Goal: Task Accomplishment & Management: Use online tool/utility

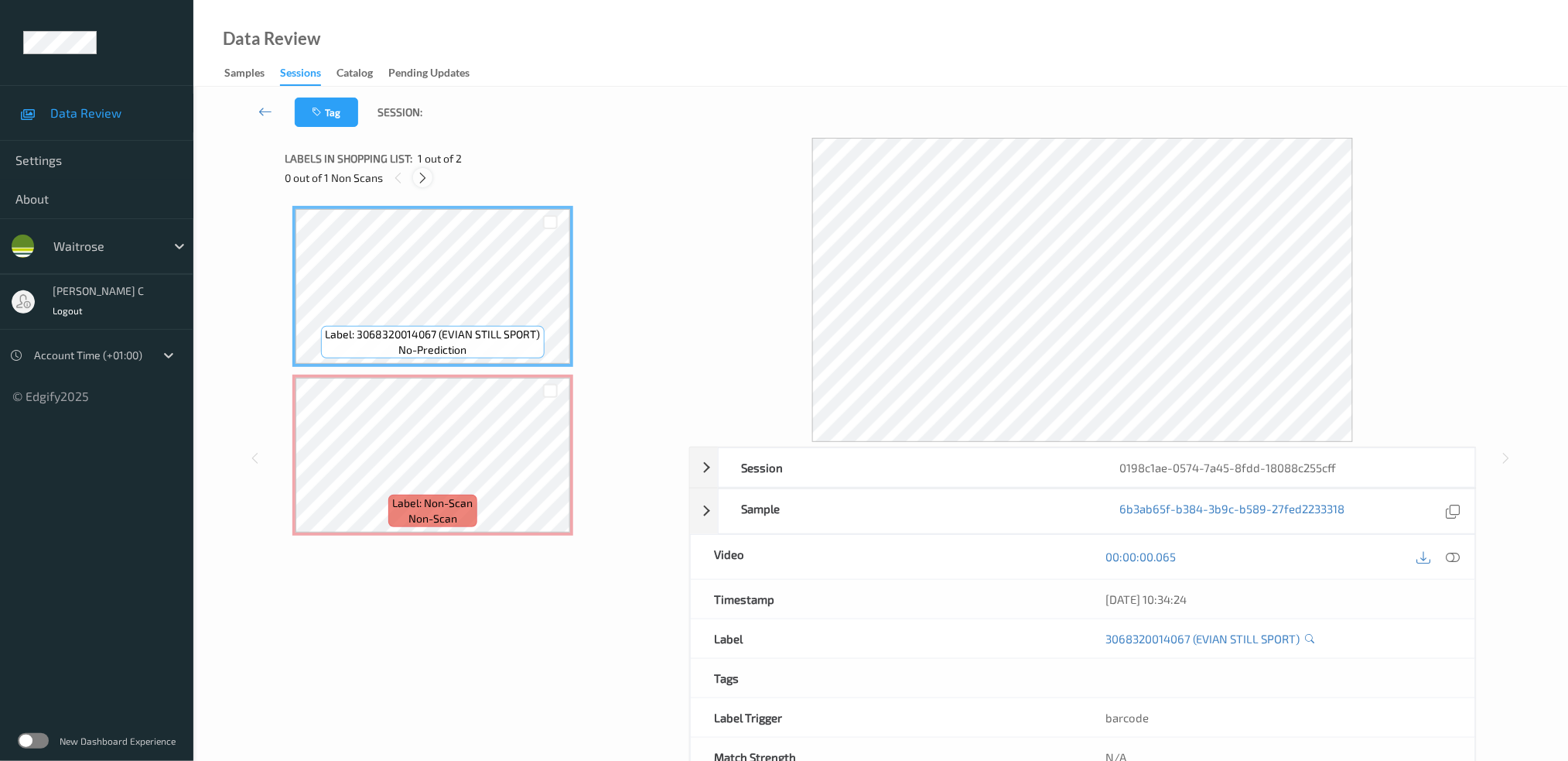
click at [425, 174] on icon at bounding box center [422, 178] width 13 height 14
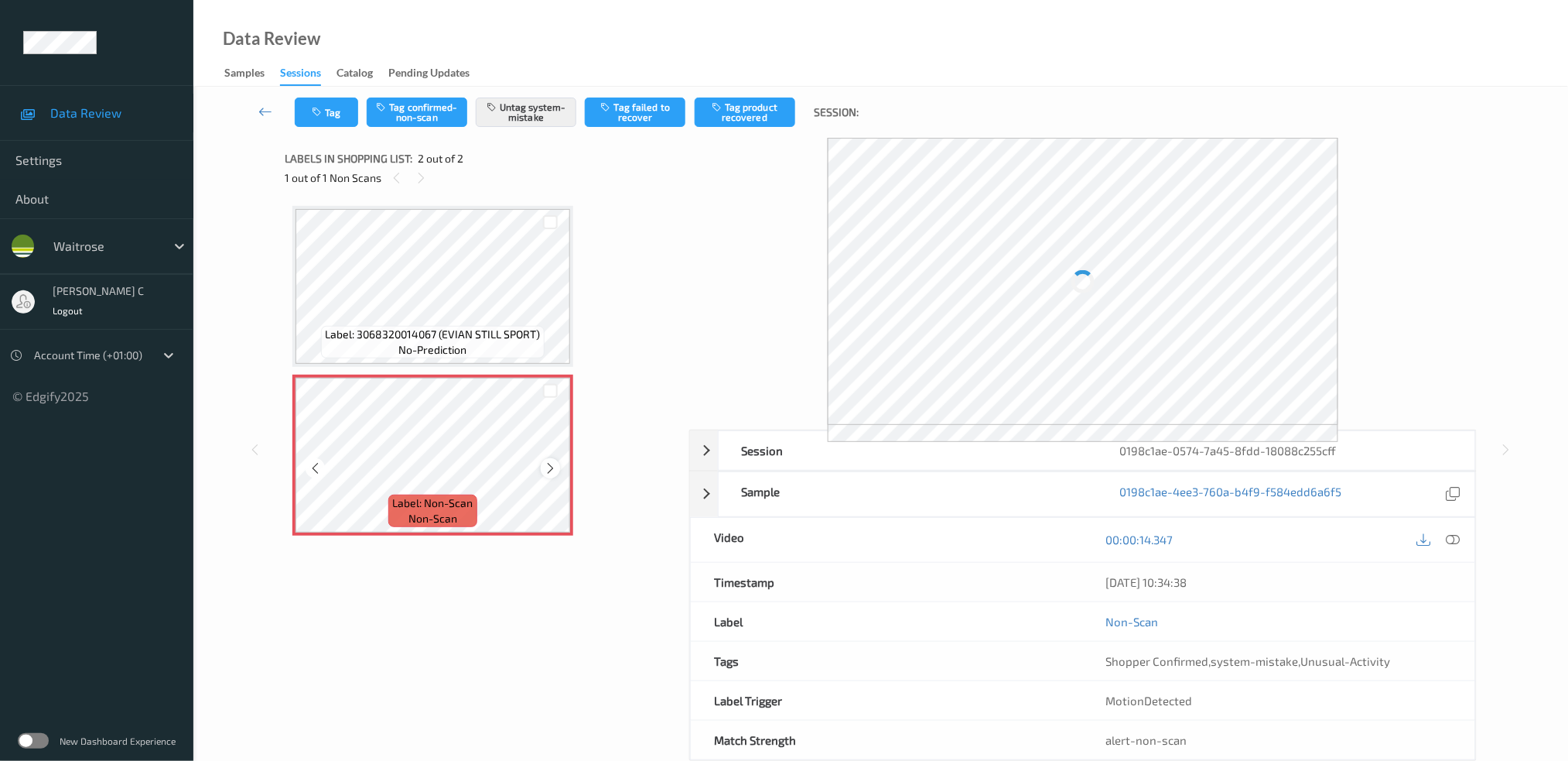
click at [549, 464] on icon at bounding box center [550, 468] width 13 height 14
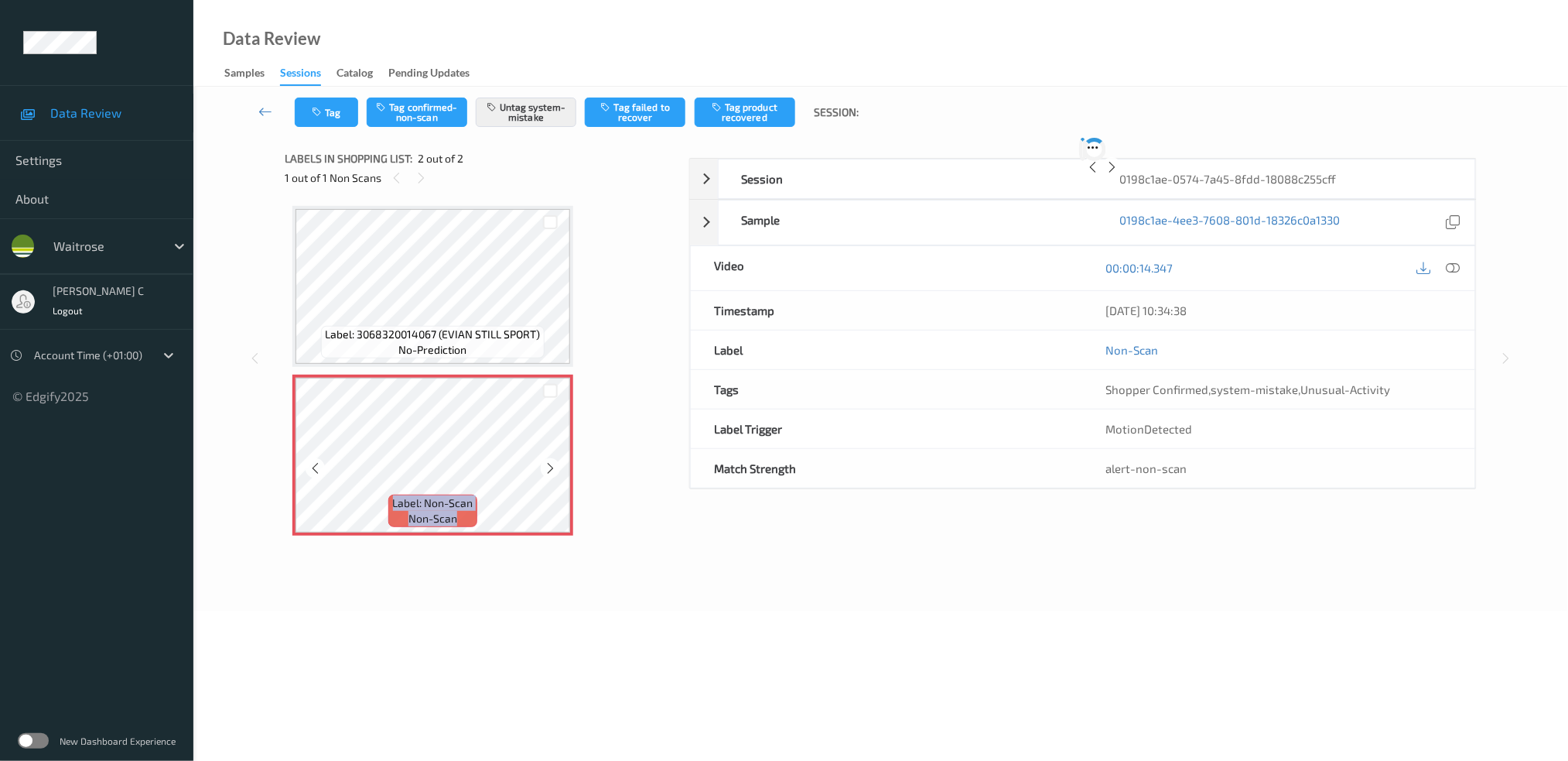
click at [549, 464] on icon at bounding box center [550, 468] width 13 height 14
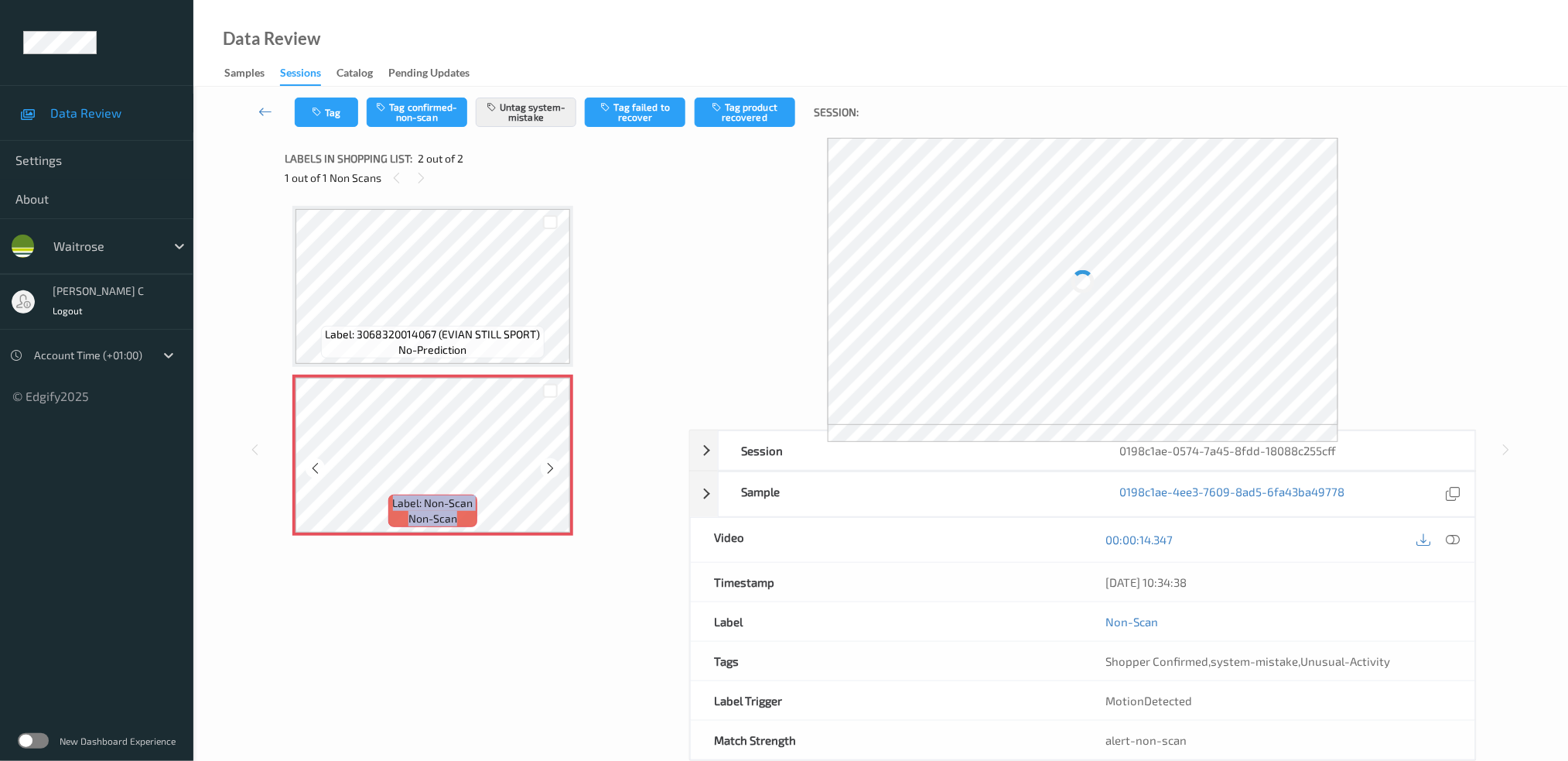
click at [549, 464] on icon at bounding box center [550, 468] width 13 height 14
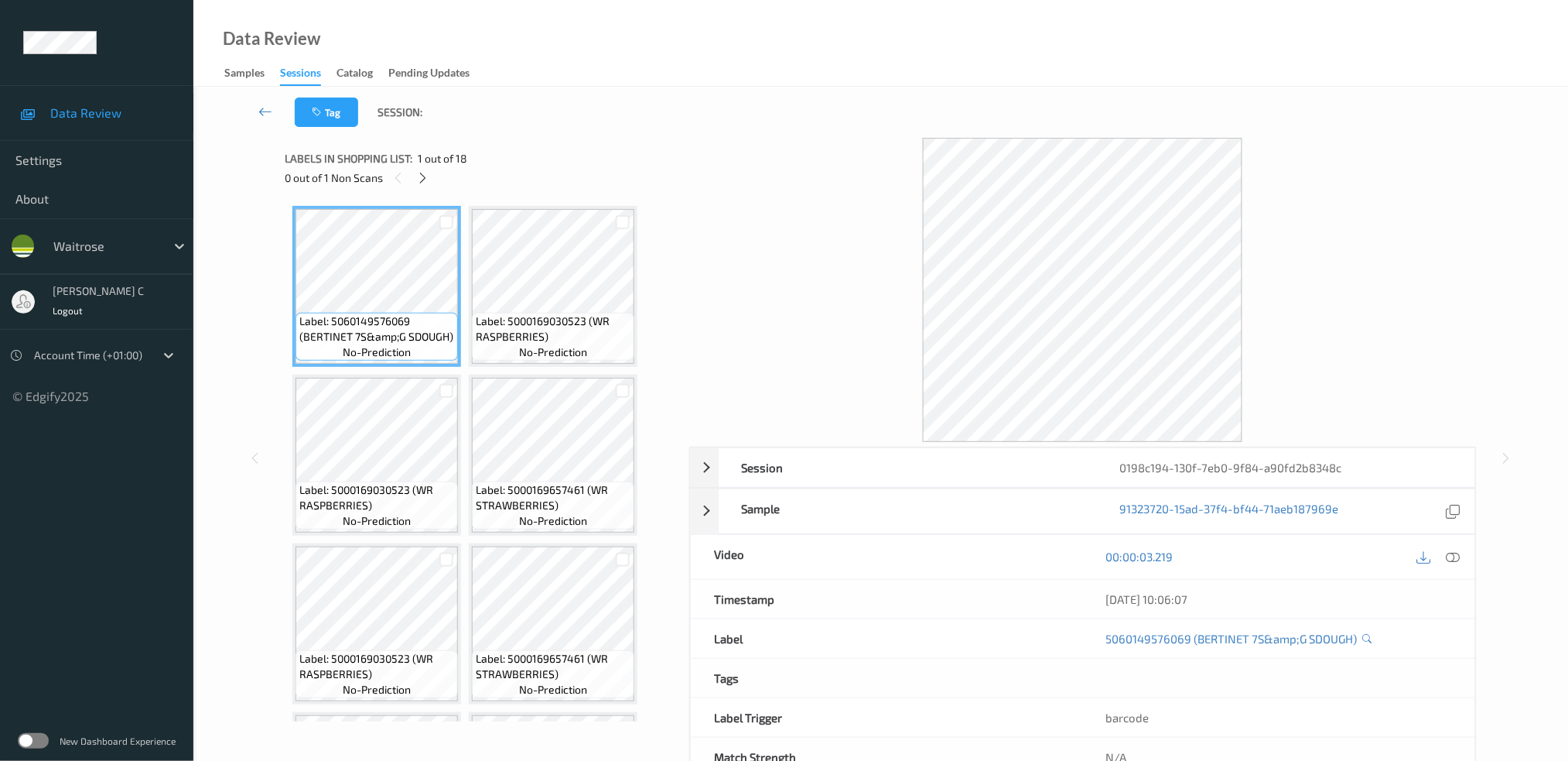
drag, startPoint x: 427, startPoint y: 175, endPoint x: 426, endPoint y: 193, distance: 18.0
click at [428, 176] on icon at bounding box center [422, 178] width 13 height 14
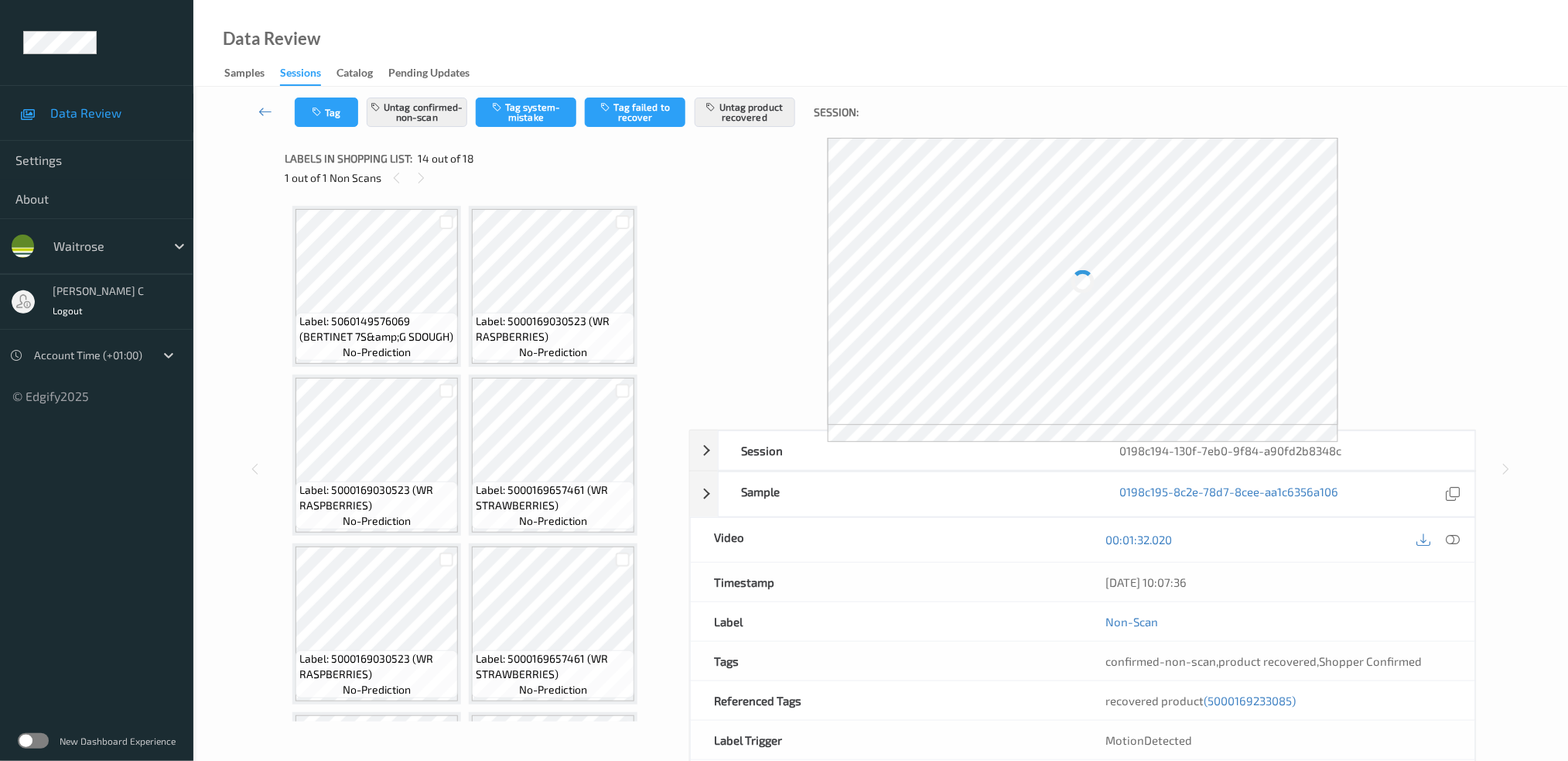
scroll to position [1011, 0]
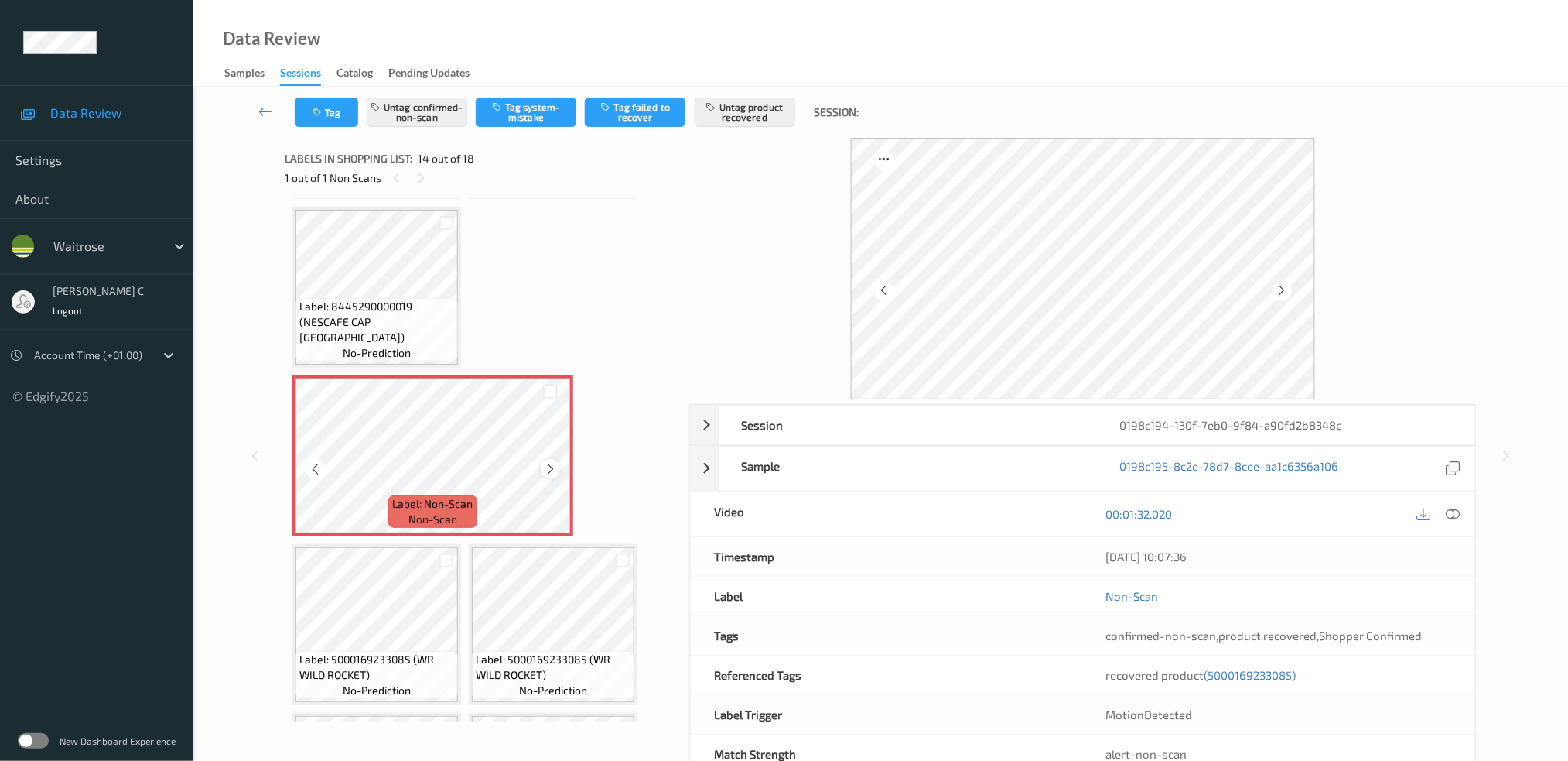
click at [549, 462] on icon at bounding box center [550, 469] width 13 height 14
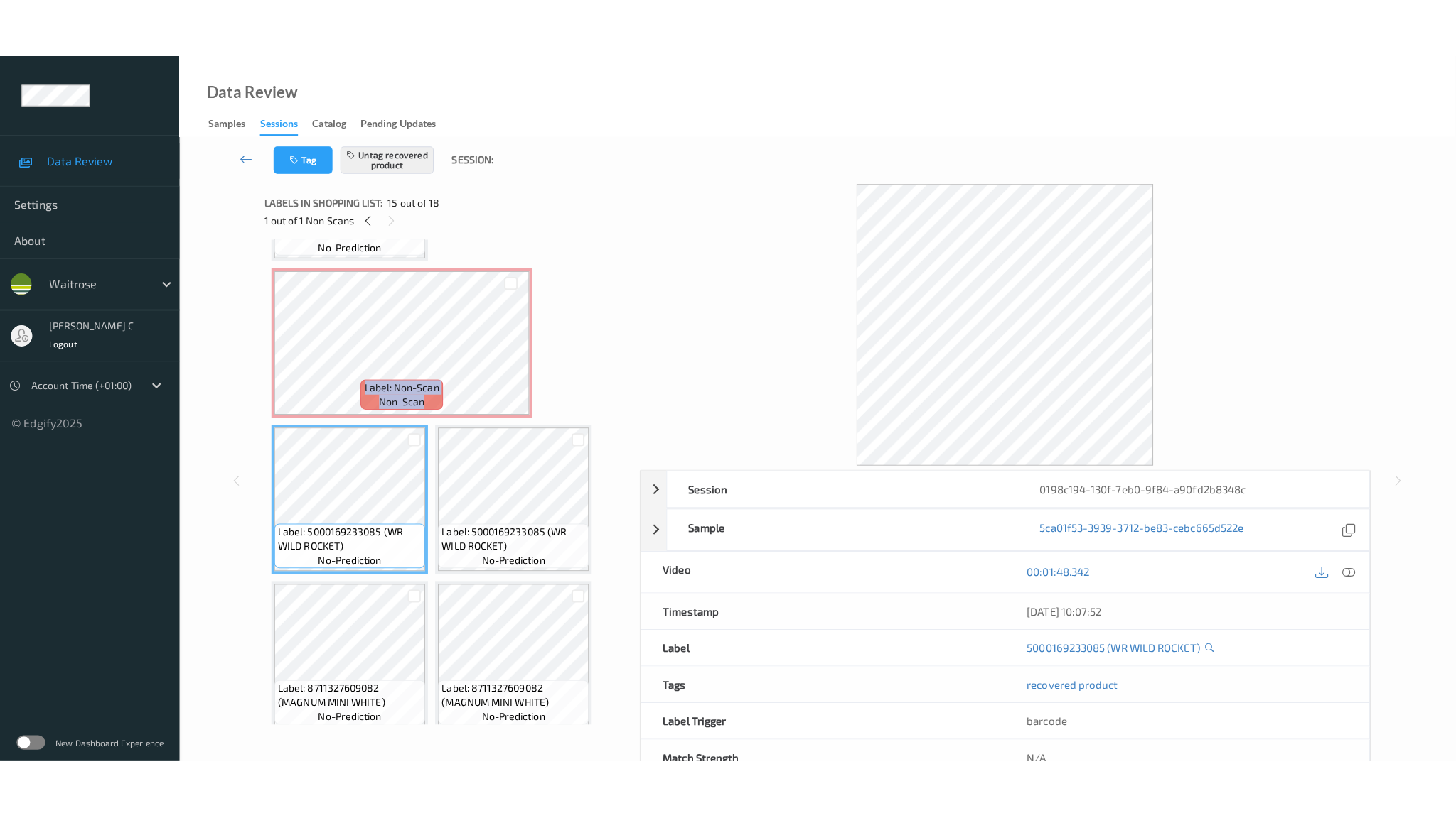
scroll to position [969, 0]
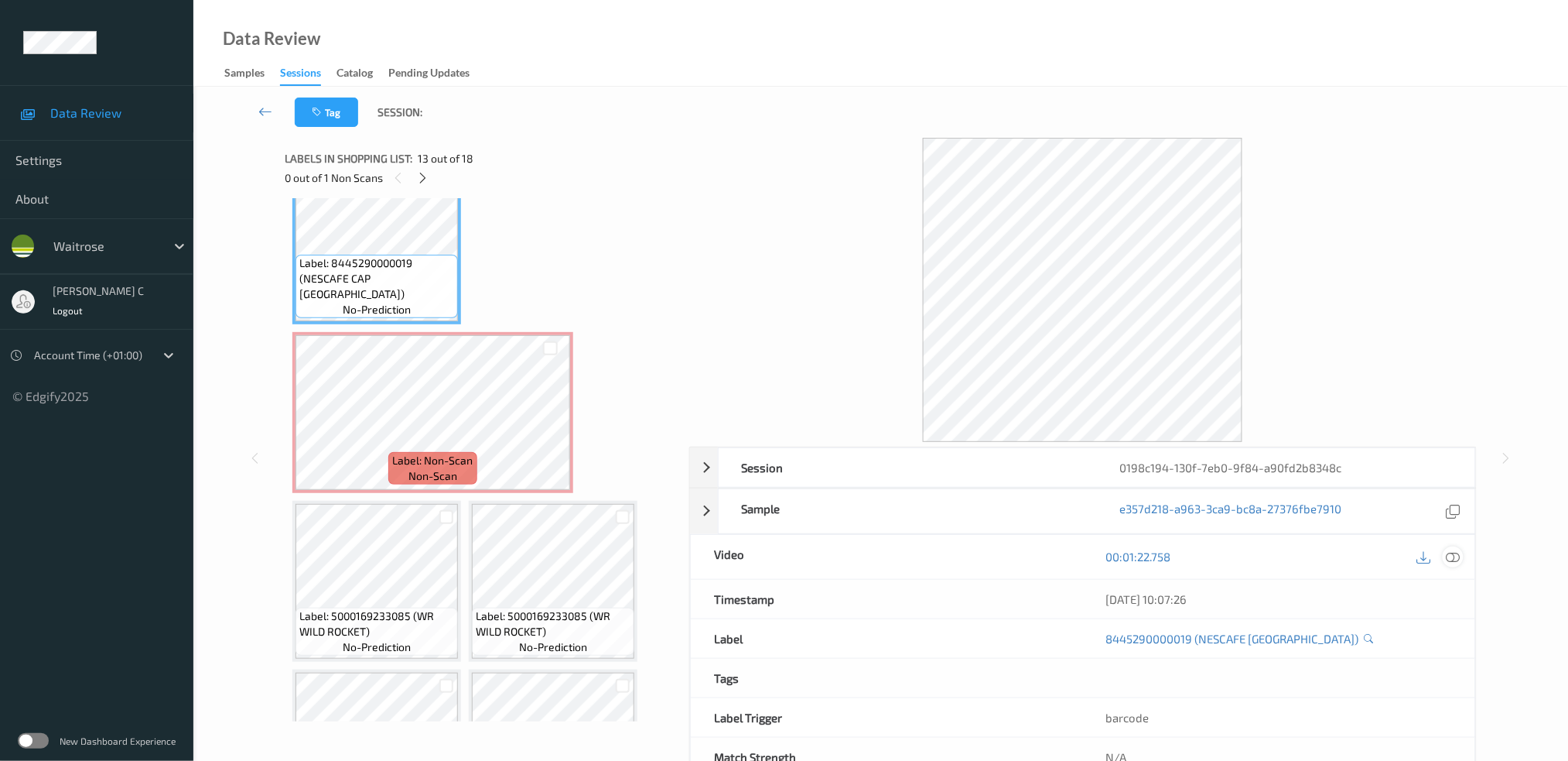
click at [1452, 552] on icon at bounding box center [1452, 556] width 14 height 14
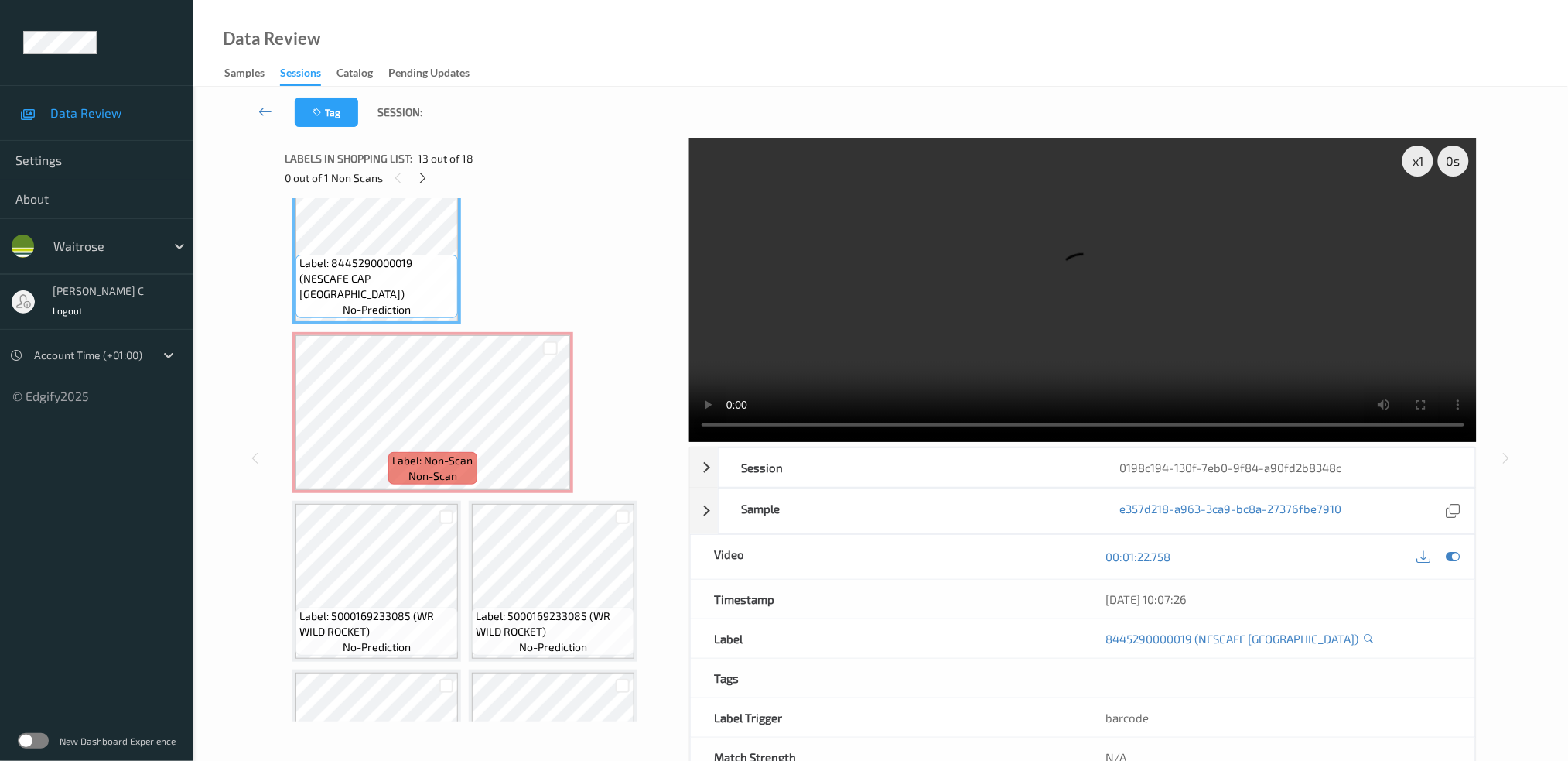
scroll to position [1028, 0]
